Goal: Transaction & Acquisition: Purchase product/service

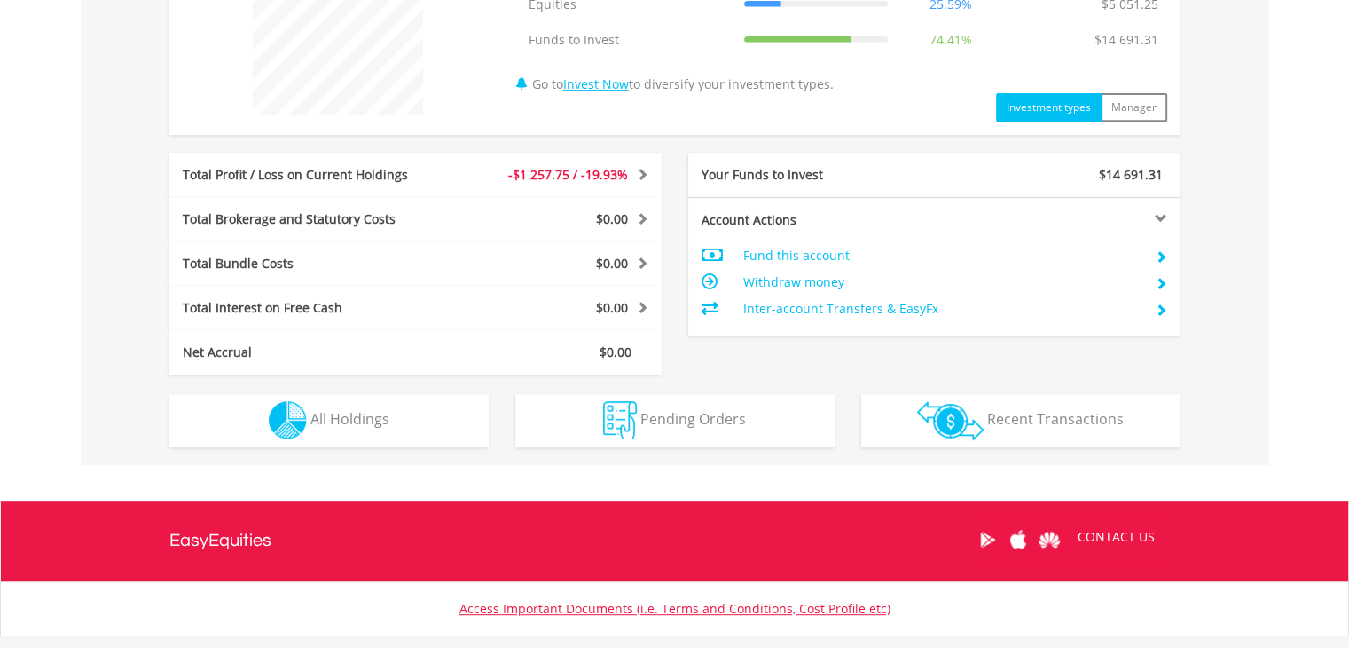
scroll to position [745, 0]
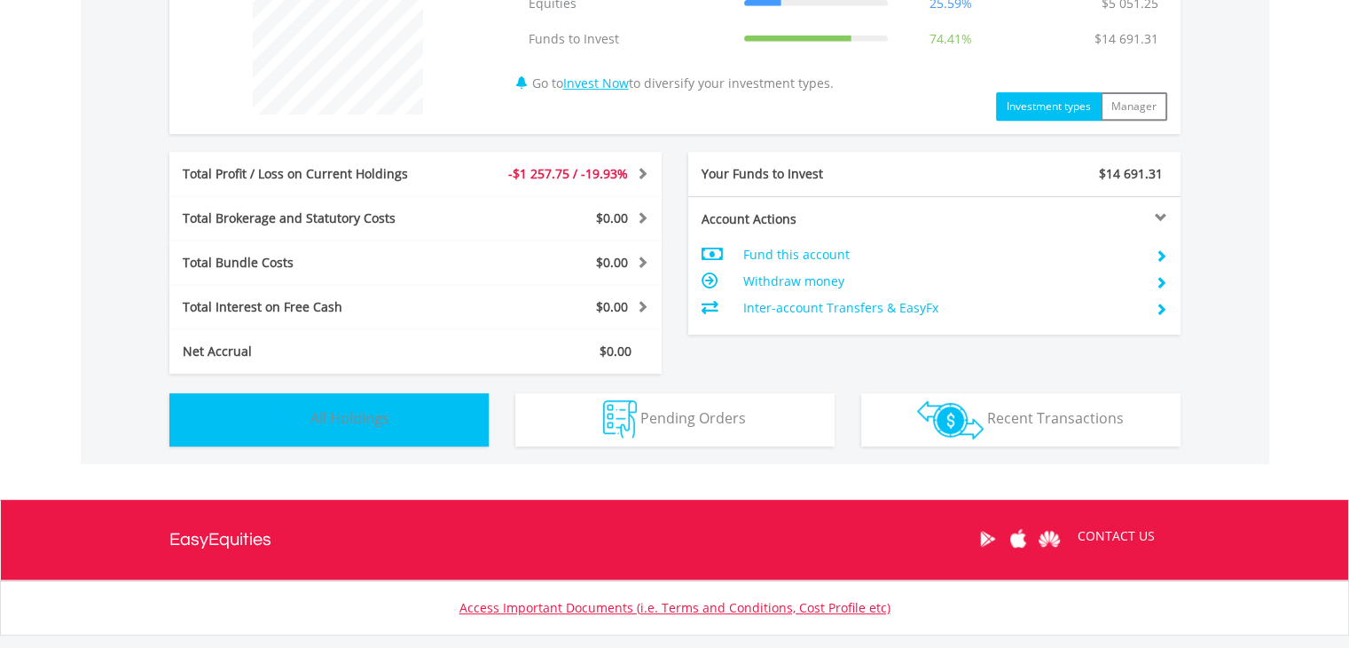
click at [422, 417] on button "Holdings All Holdings" at bounding box center [328, 419] width 319 height 53
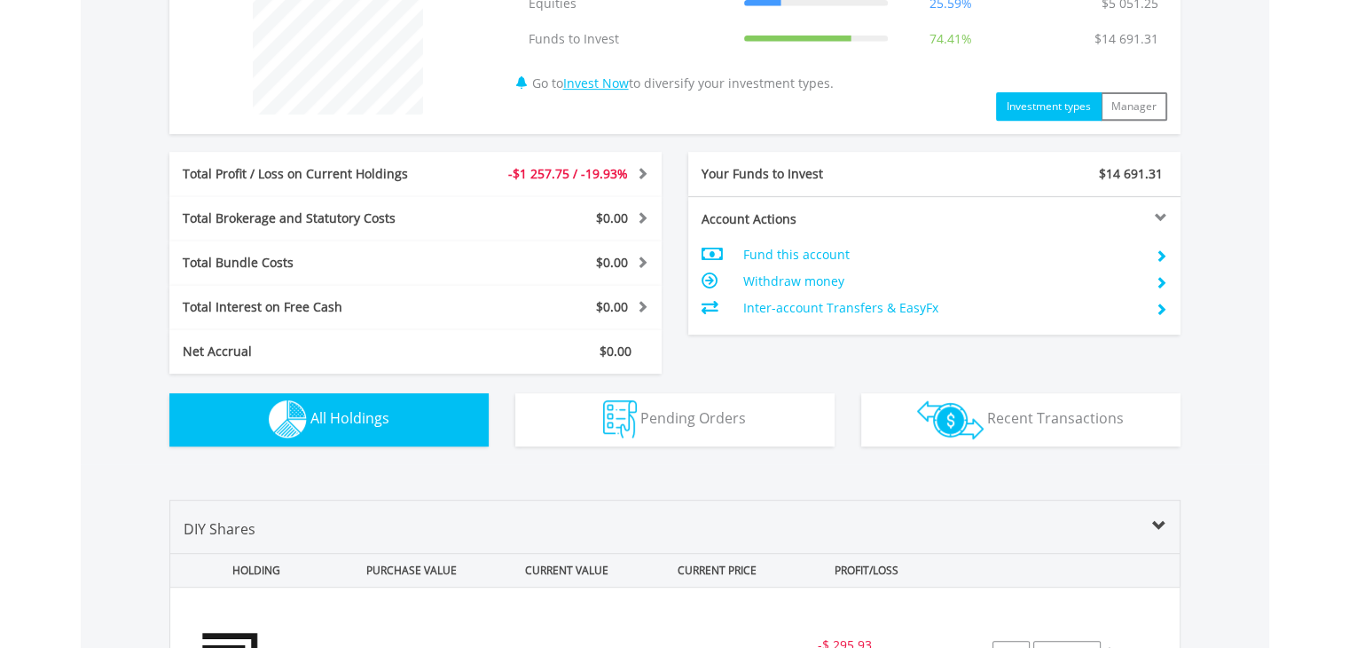
scroll to position [1194, 0]
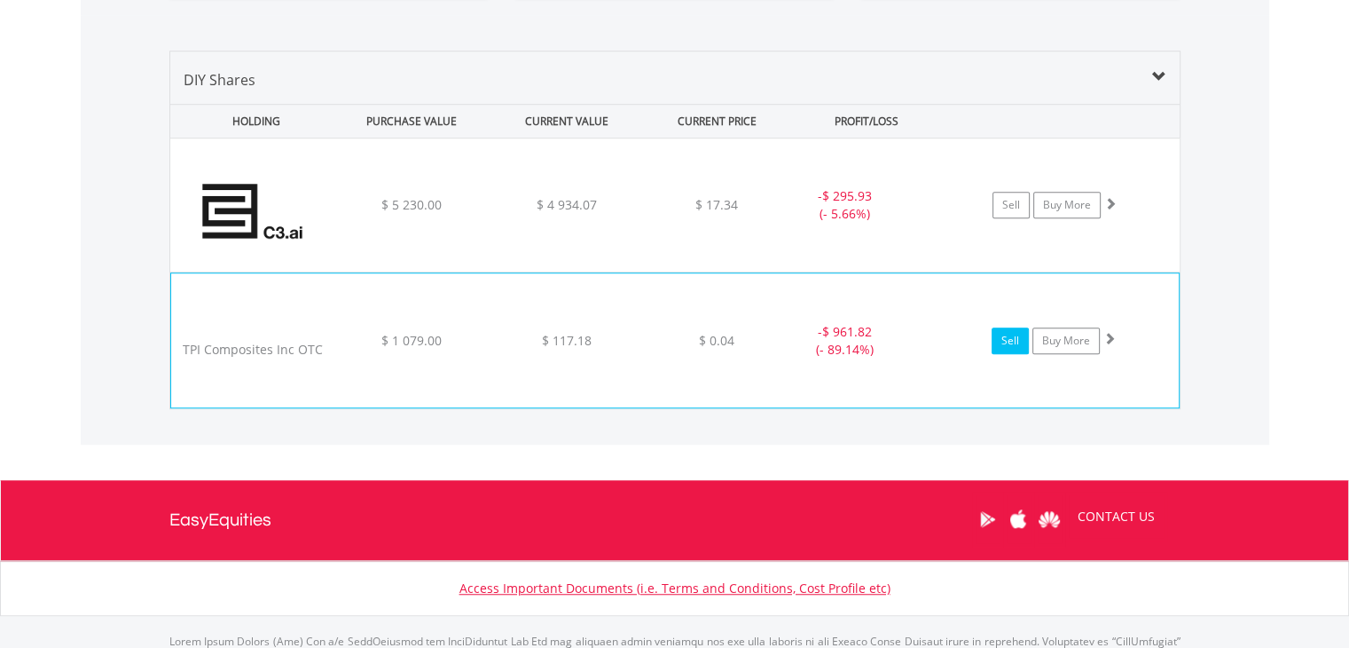
click at [1013, 341] on link "Sell" at bounding box center [1010, 340] width 37 height 27
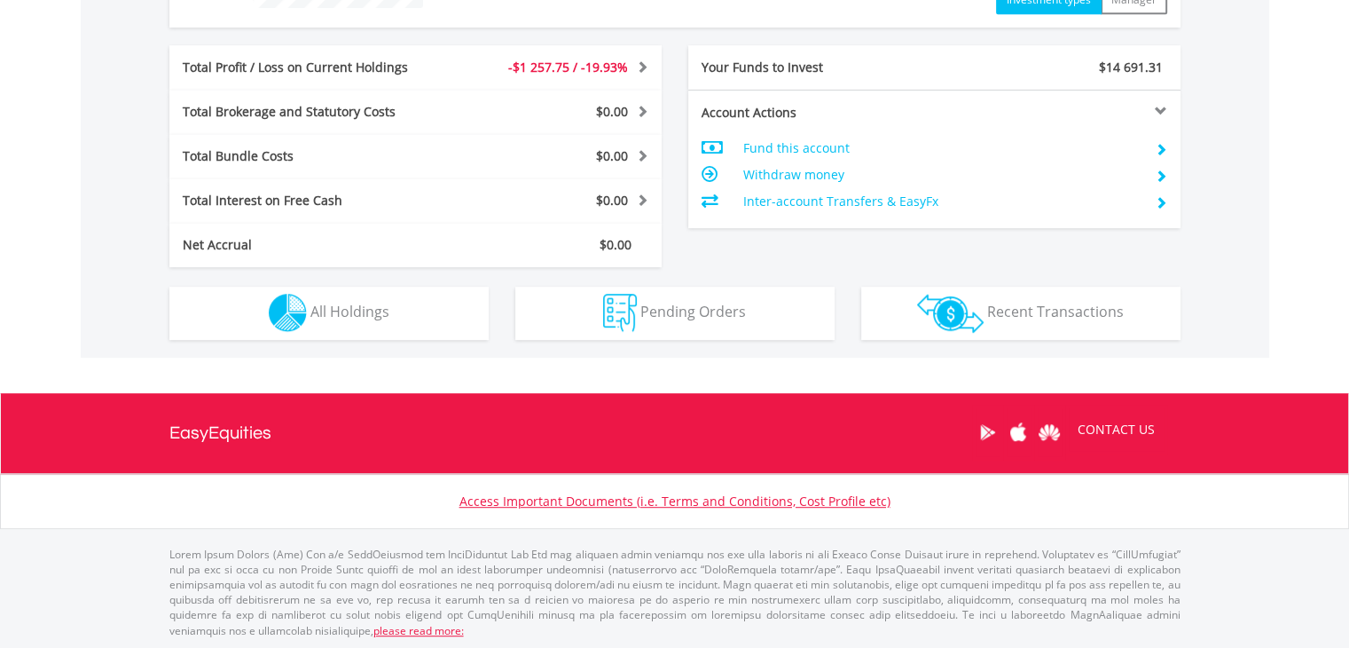
scroll to position [170, 337]
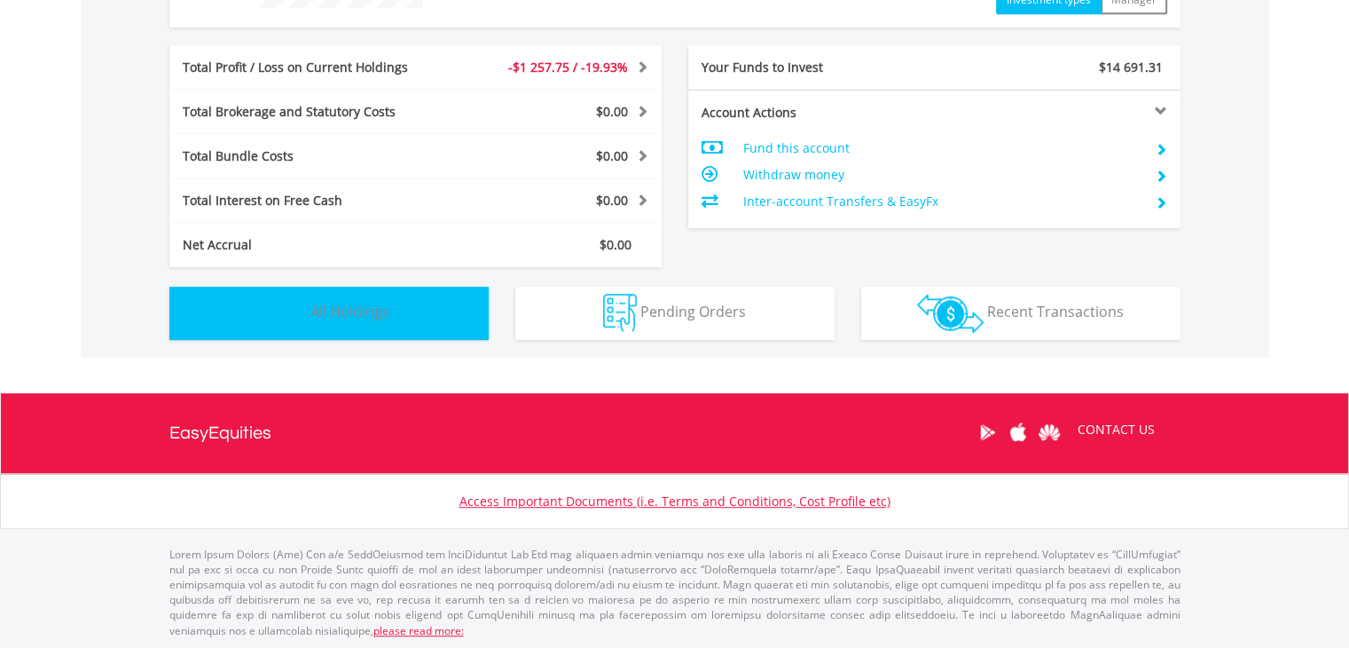
click at [355, 308] on span "All Holdings" at bounding box center [350, 312] width 79 height 20
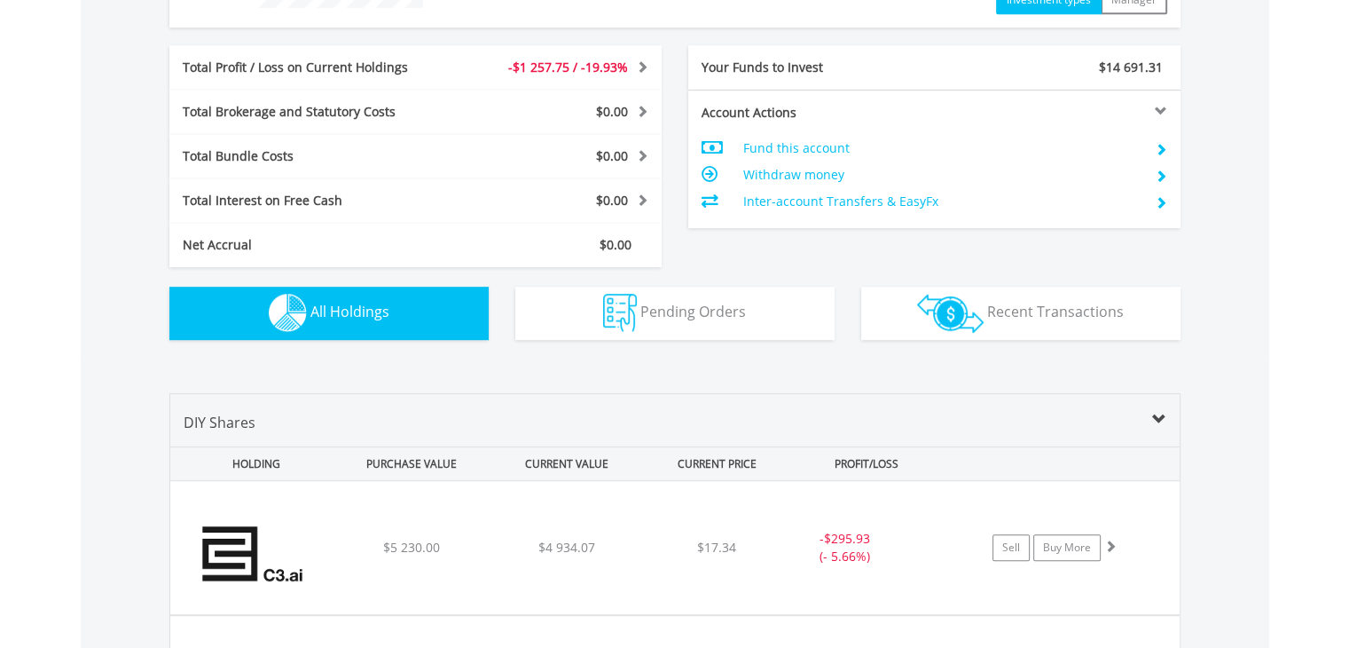
scroll to position [1243, 0]
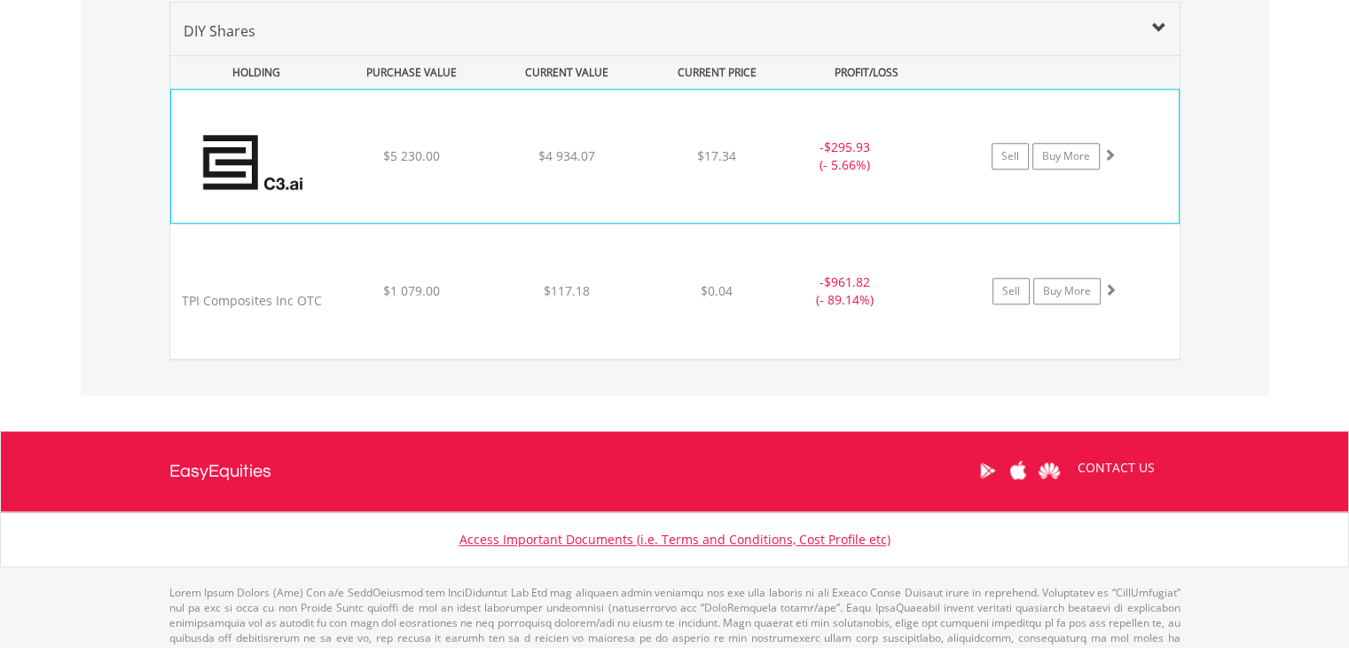
click at [619, 179] on div "﻿ C3.ai Inc $5 230.00 $4 934.07 $17.34 - $295.93 (- 5.66%) Sell Buy More" at bounding box center [675, 156] width 1008 height 133
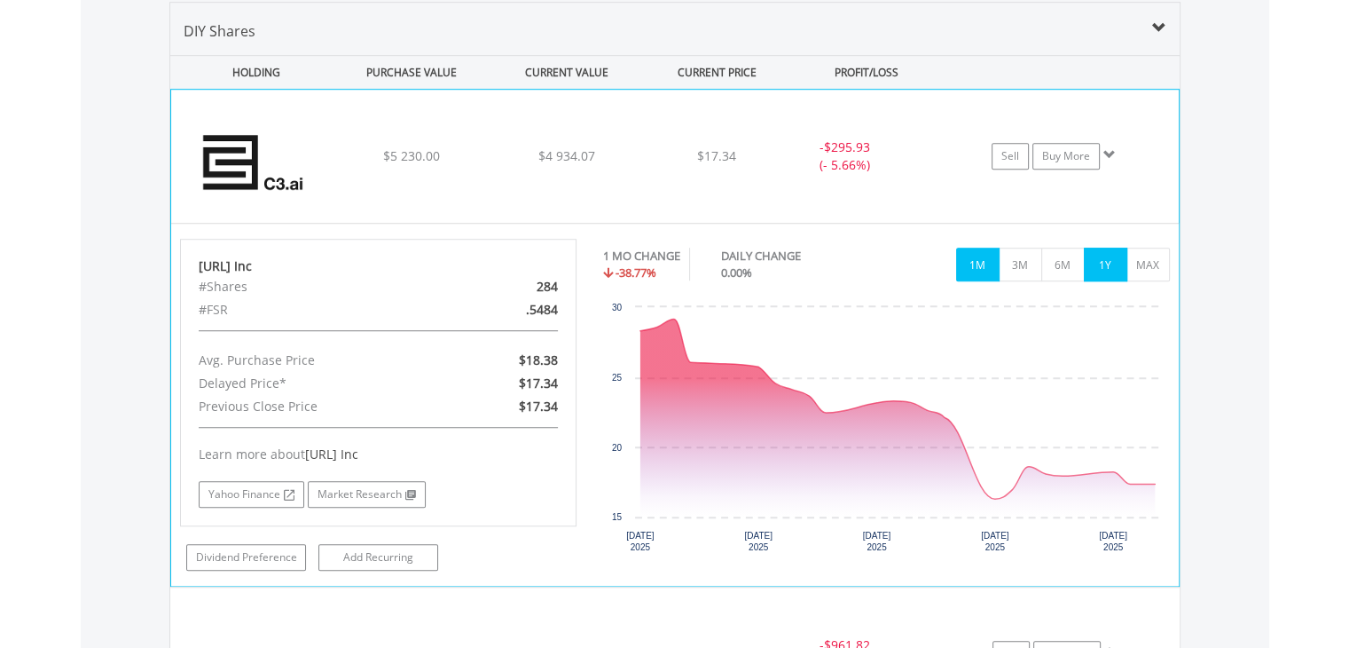
click at [1090, 262] on button "1Y" at bounding box center [1105, 265] width 43 height 34
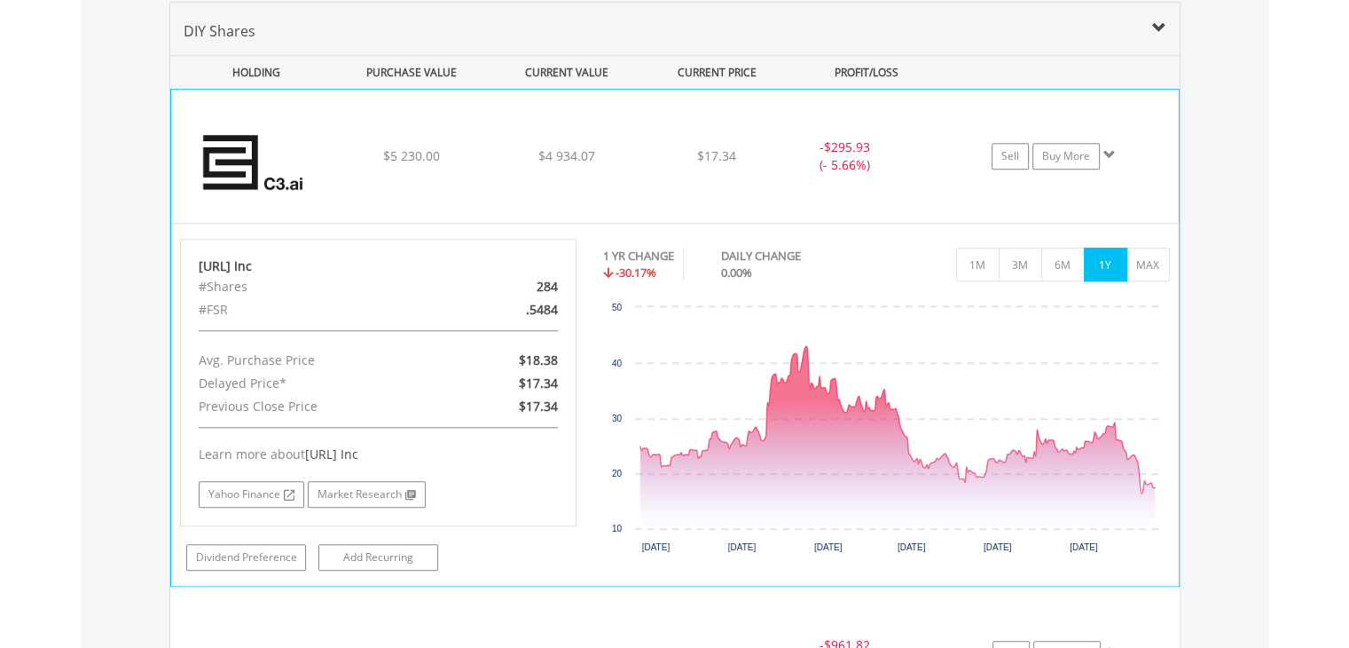
click at [645, 110] on div "﻿ C3.ai Inc $5 230.00 $4 934.07 $17.34 - $295.93 (- 5.66%) Sell Buy More" at bounding box center [675, 156] width 1008 height 133
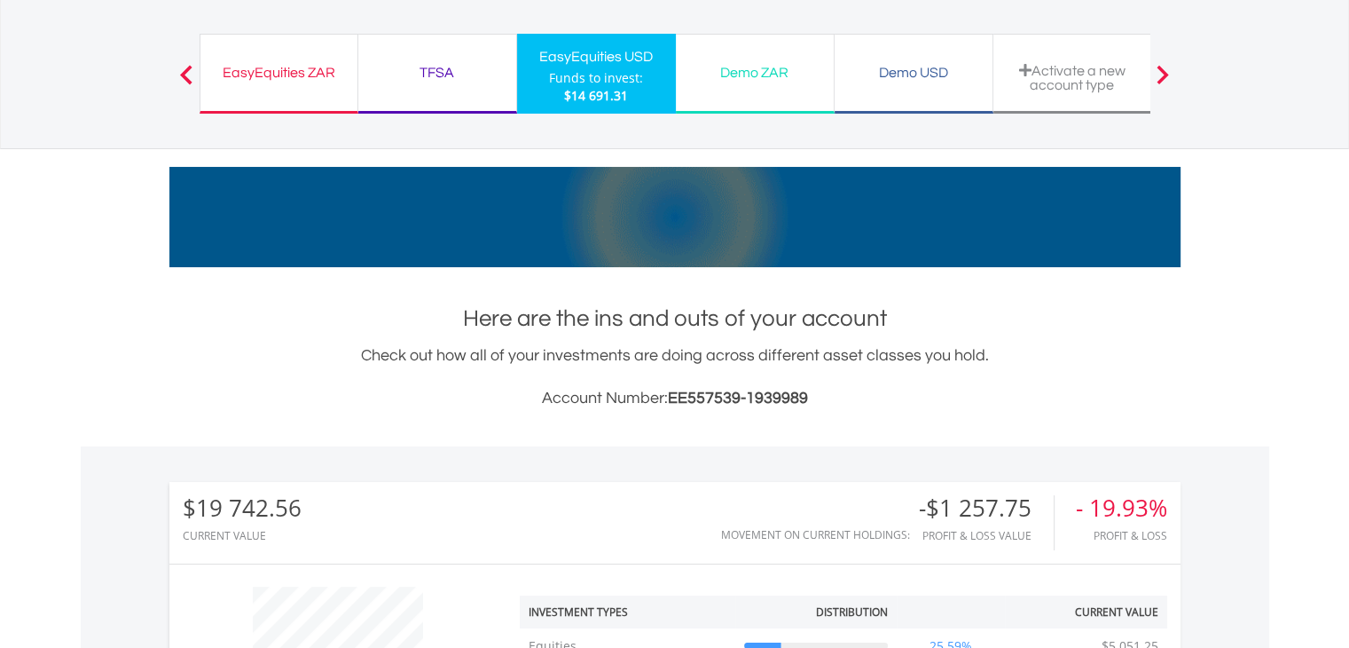
scroll to position [0, 0]
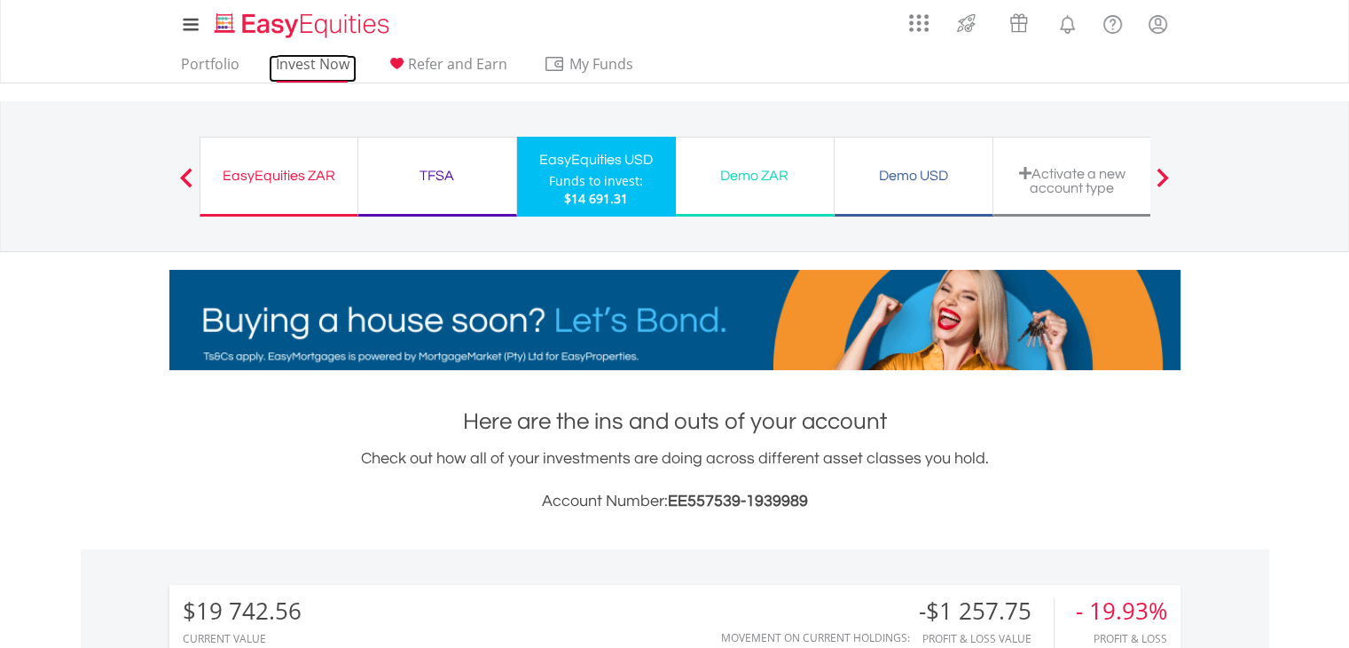
click at [304, 62] on link "Invest Now" at bounding box center [313, 69] width 88 height 28
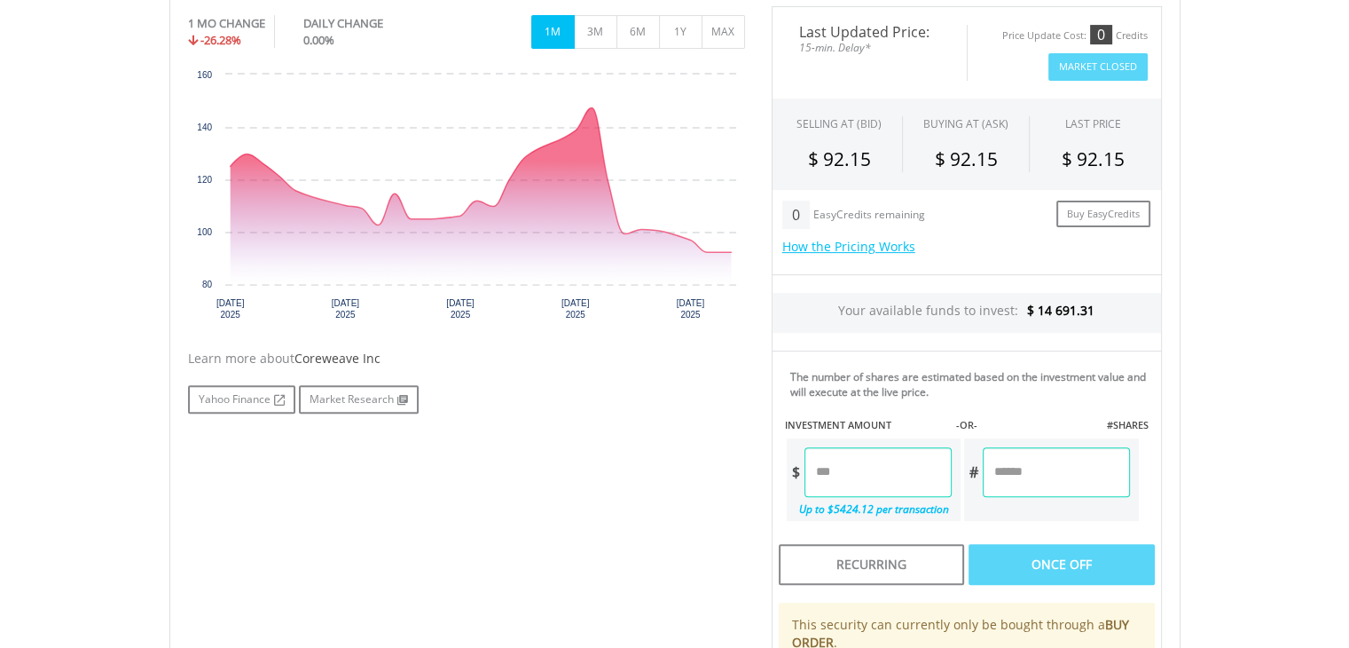
scroll to position [532, 0]
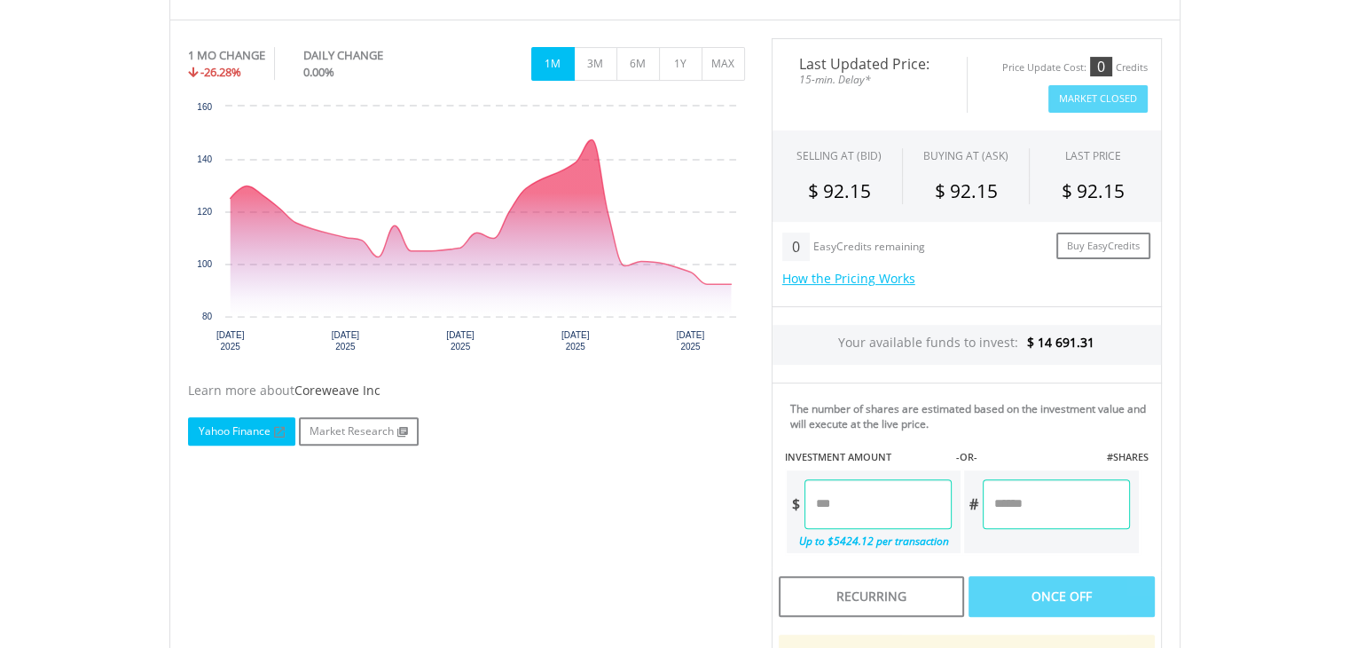
click at [248, 423] on link "Yahoo Finance" at bounding box center [241, 431] width 107 height 28
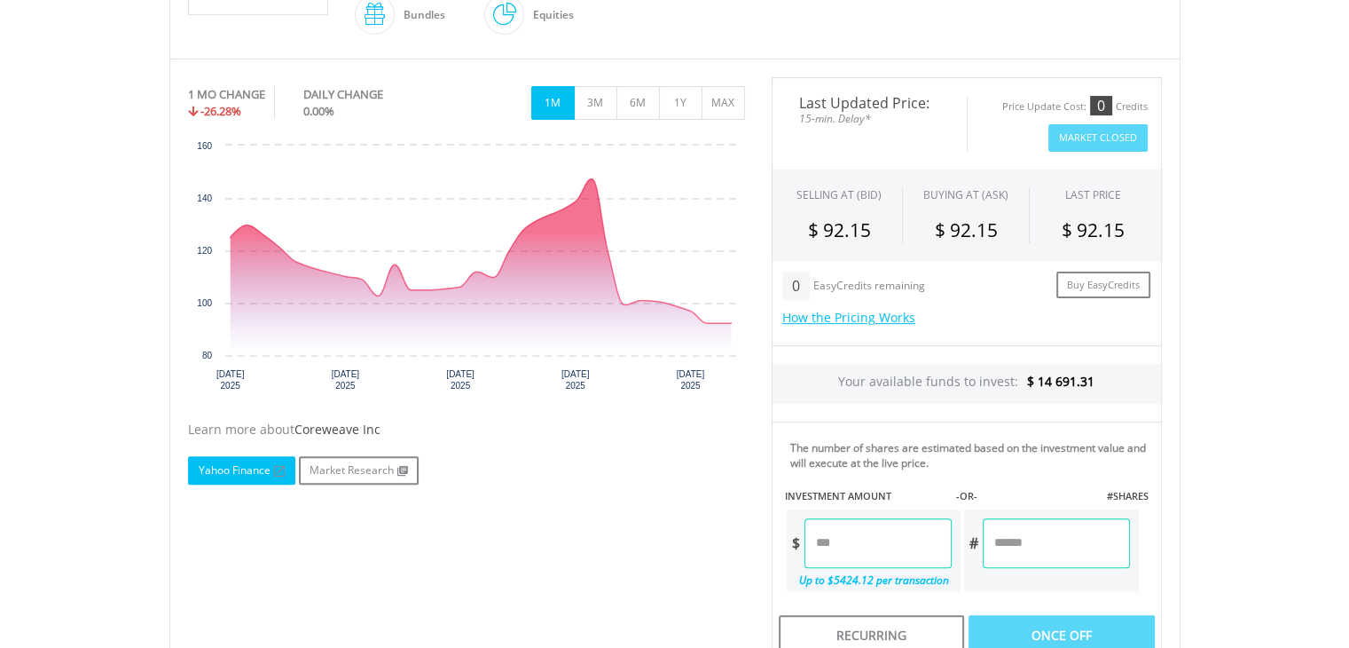
scroll to position [461, 0]
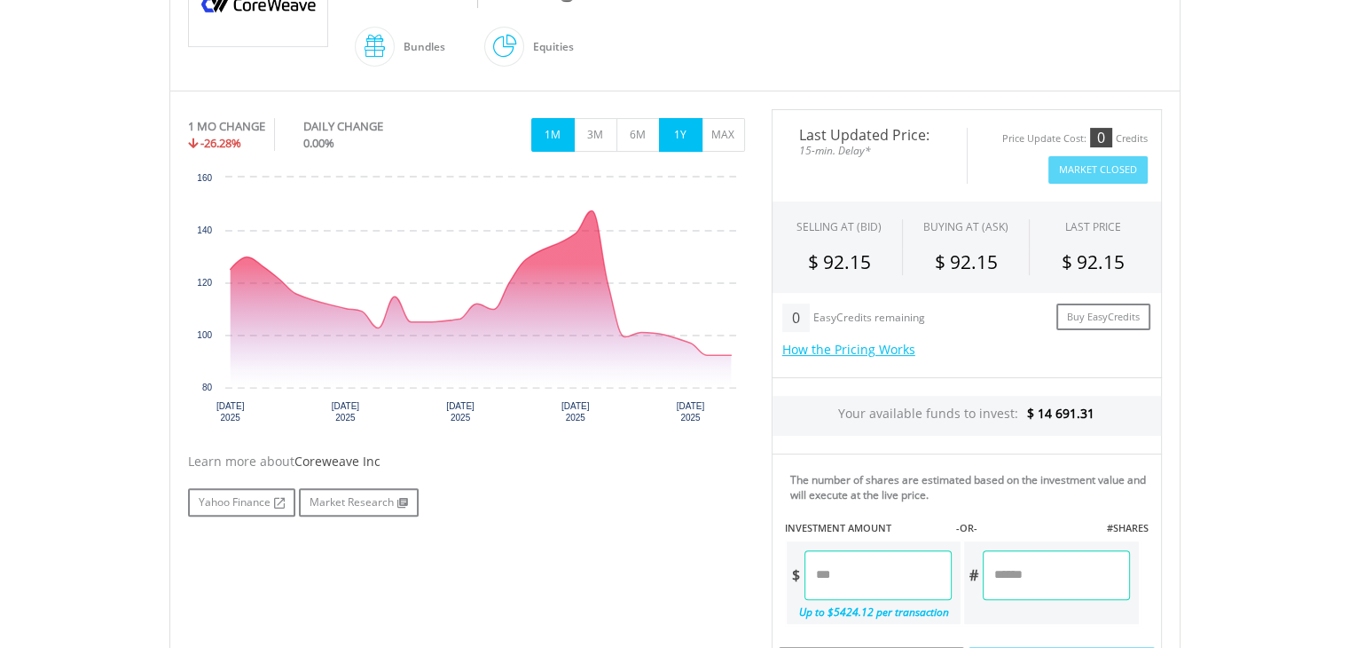
click at [670, 127] on button "1Y" at bounding box center [680, 135] width 43 height 34
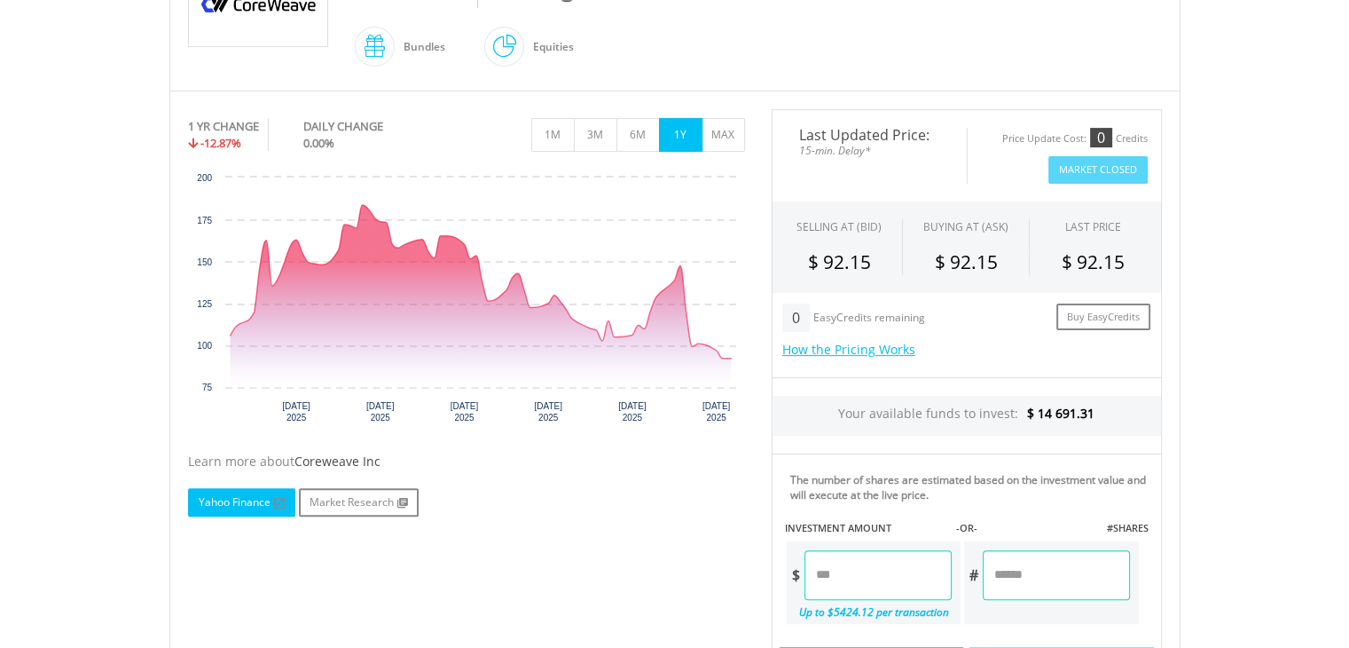
click at [245, 495] on link "Yahoo Finance" at bounding box center [241, 502] width 107 height 28
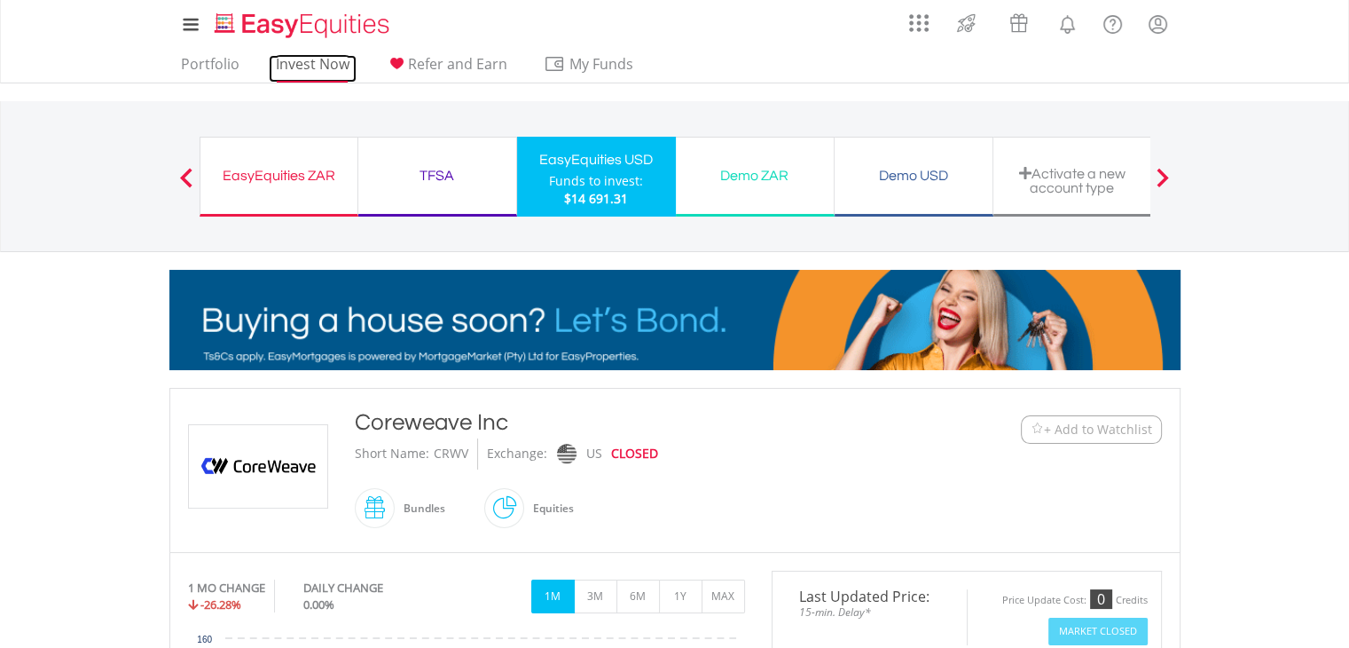
click at [319, 68] on link "Invest Now" at bounding box center [313, 69] width 88 height 28
